Goal: Information Seeking & Learning: Find specific fact

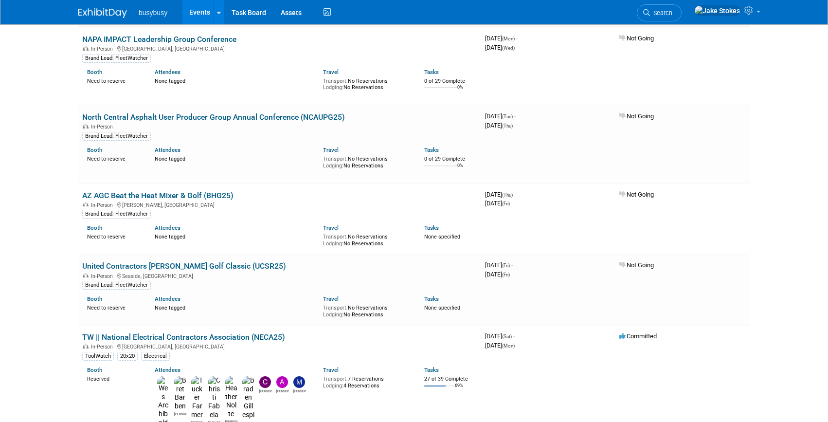
scroll to position [249, 0]
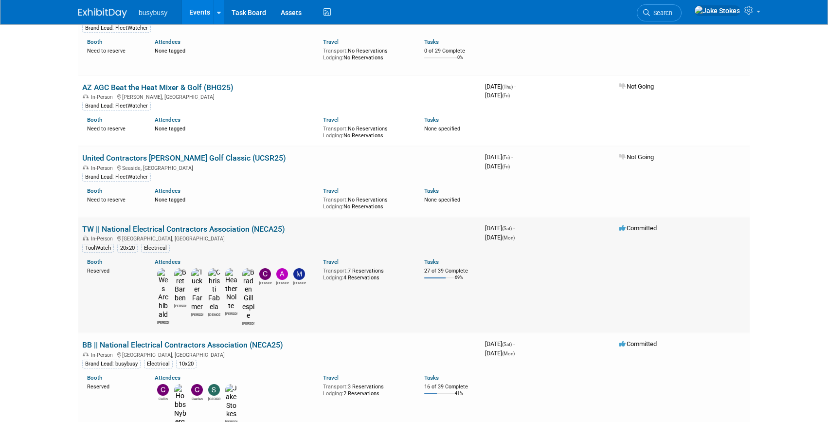
click at [183, 227] on link "TW || National Electrical Contractors Association (NECA25)" at bounding box center [183, 228] width 203 height 9
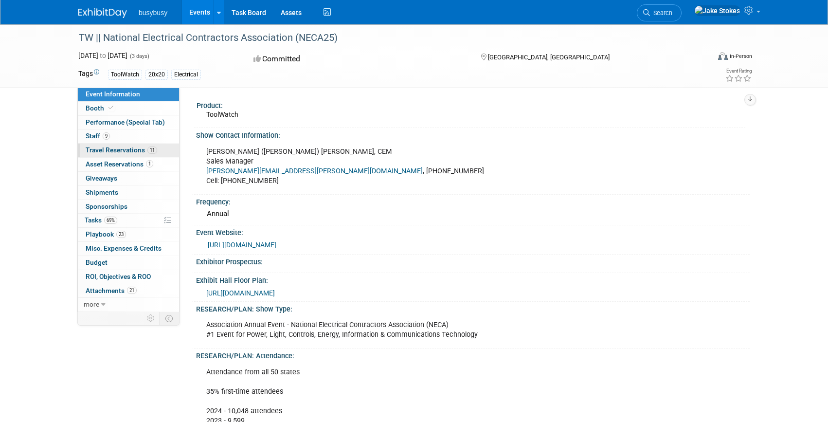
click at [125, 150] on span "Travel Reservations 11" at bounding box center [122, 150] width 72 height 8
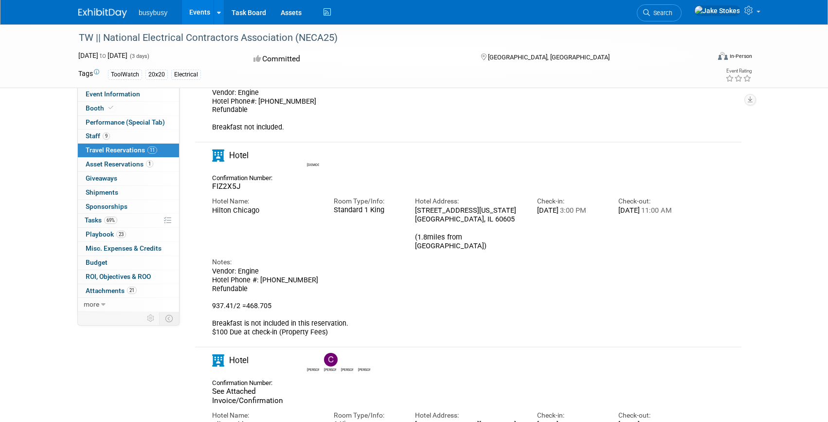
scroll to position [752, 0]
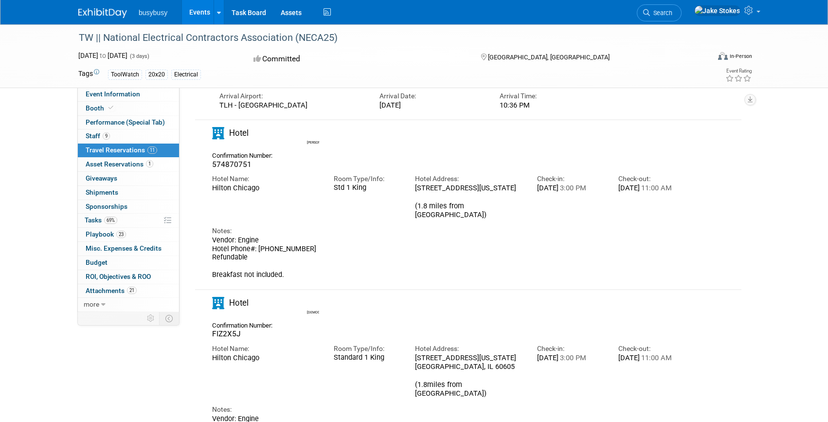
drag, startPoint x: 455, startPoint y: 232, endPoint x: 412, endPoint y: 225, distance: 43.8
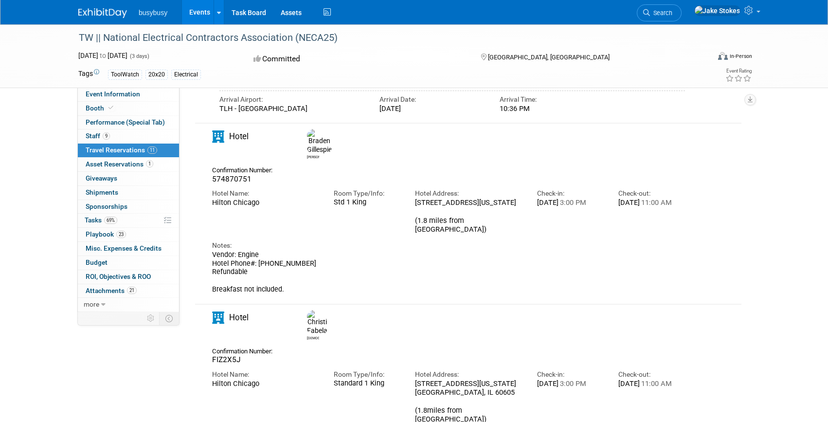
click at [412, 225] on div "Hotel Address: [STREET_ADDRESS][US_STATE] (1.8 miles from [GEOGRAPHIC_DATA])" at bounding box center [469, 209] width 122 height 50
copy div "[STREET_ADDRESS][US_STATE]"
click at [266, 207] on div "Hilton Chicago" at bounding box center [265, 202] width 107 height 9
drag, startPoint x: 266, startPoint y: 225, endPoint x: 209, endPoint y: 225, distance: 56.9
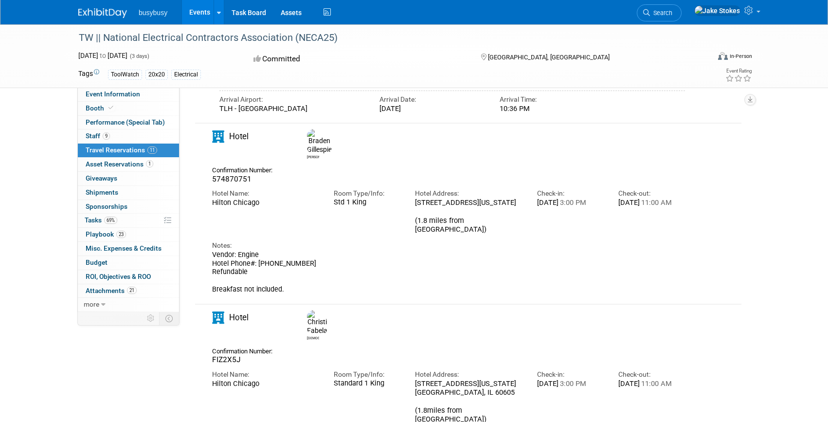
click at [209, 207] on div "Hotel Name: [GEOGRAPHIC_DATA]" at bounding box center [266, 195] width 122 height 23
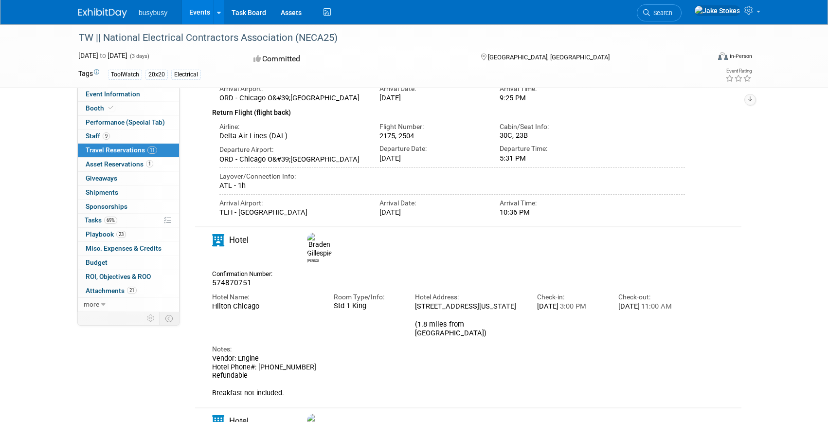
scroll to position [649, 0]
